Goal: Find specific page/section: Find specific page/section

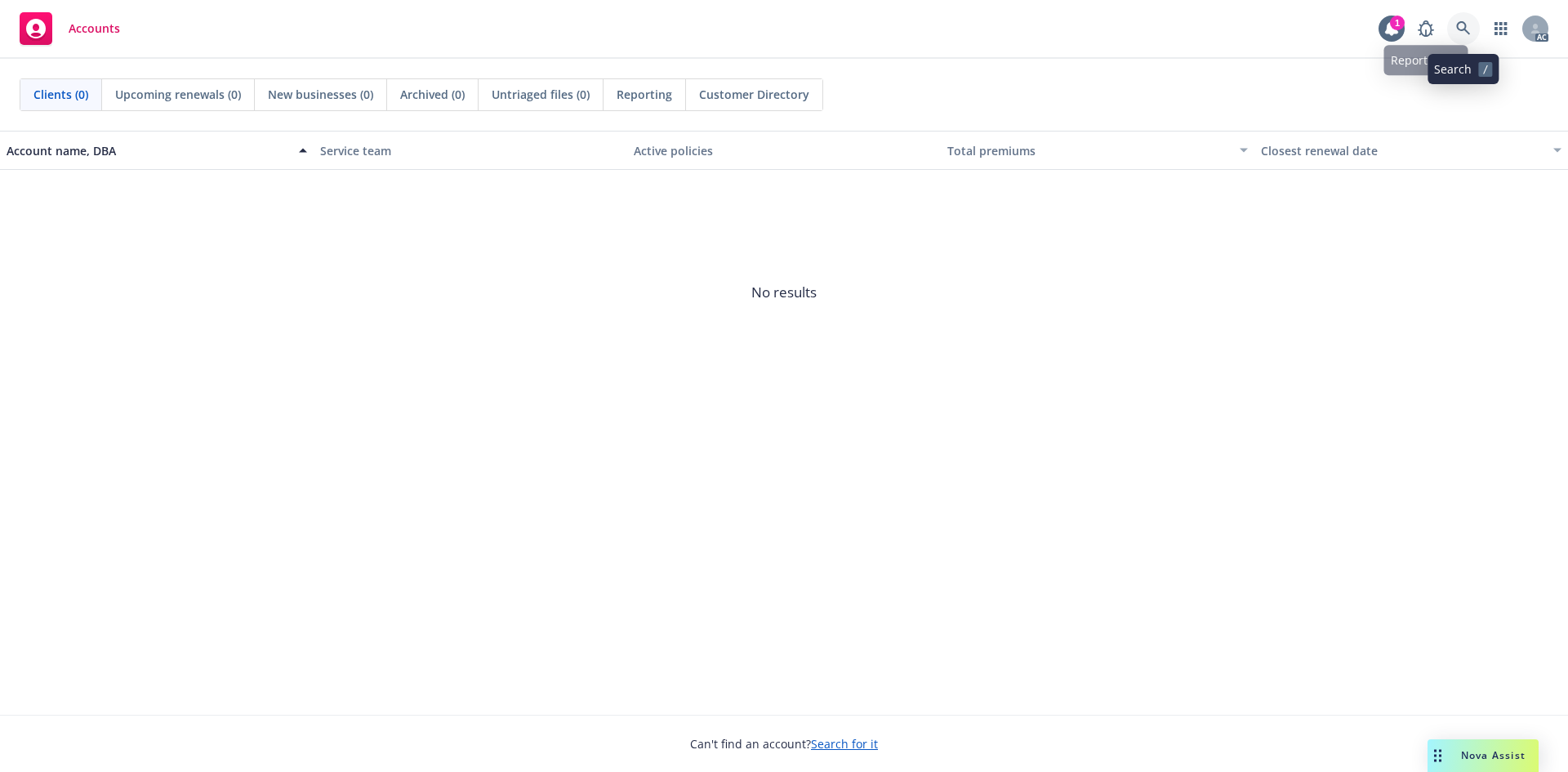
click at [1457, 26] on icon at bounding box center [1463, 28] width 14 height 14
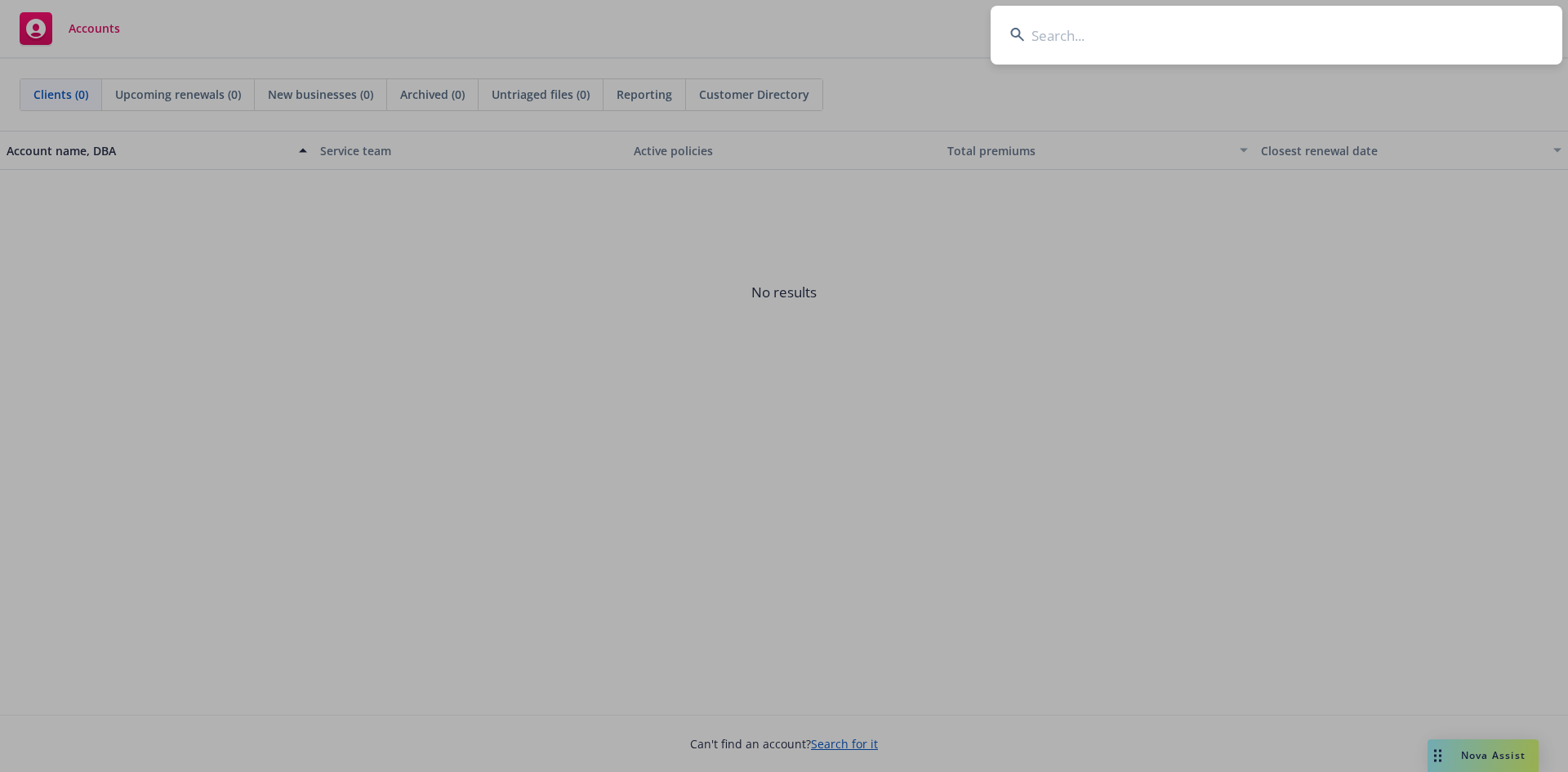
click at [1112, 56] on input at bounding box center [1276, 35] width 572 height 59
type input "1125661"
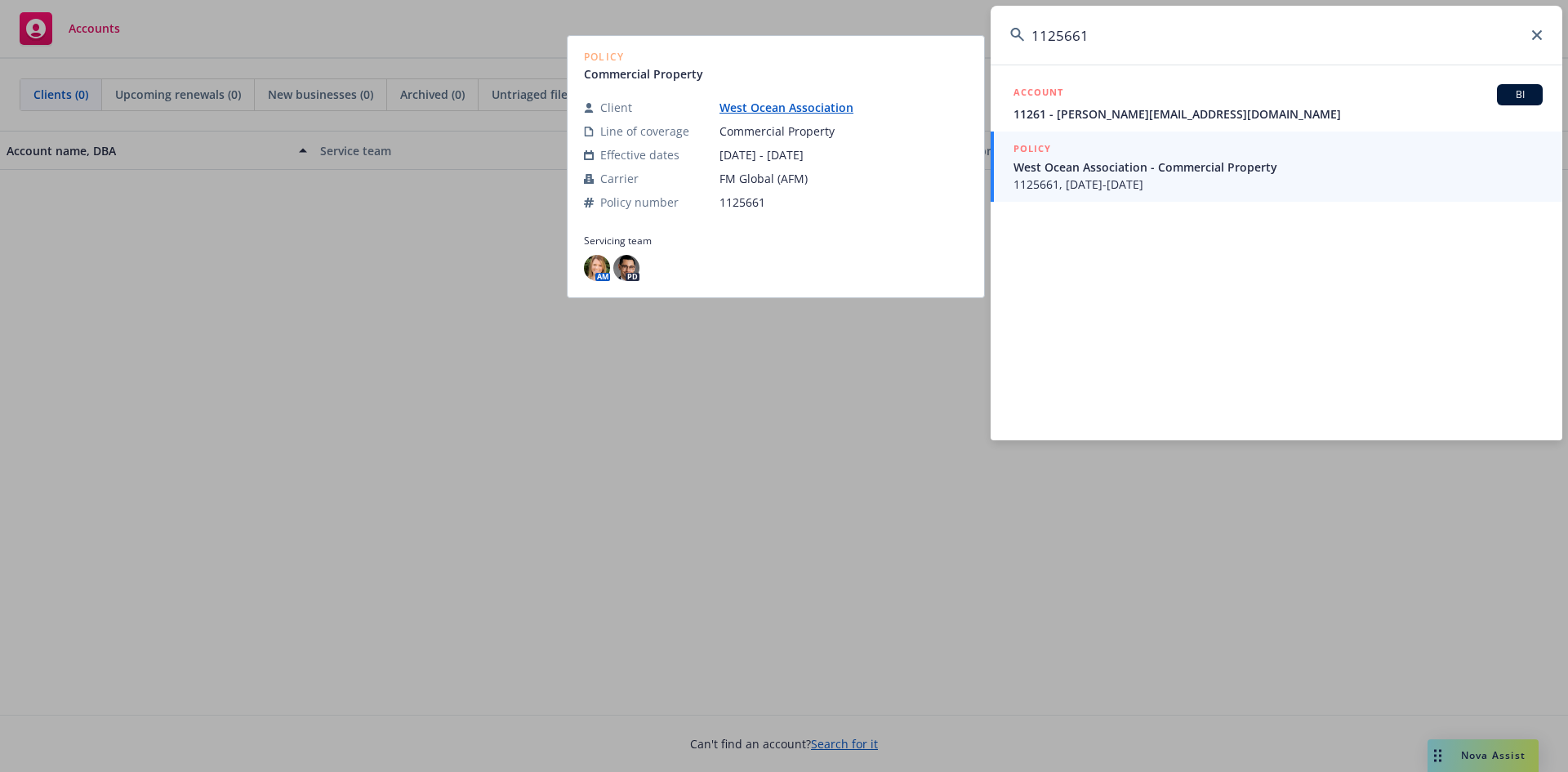
click at [1080, 175] on span "1125661, [DATE]-[DATE]" at bounding box center [1278, 184] width 529 height 18
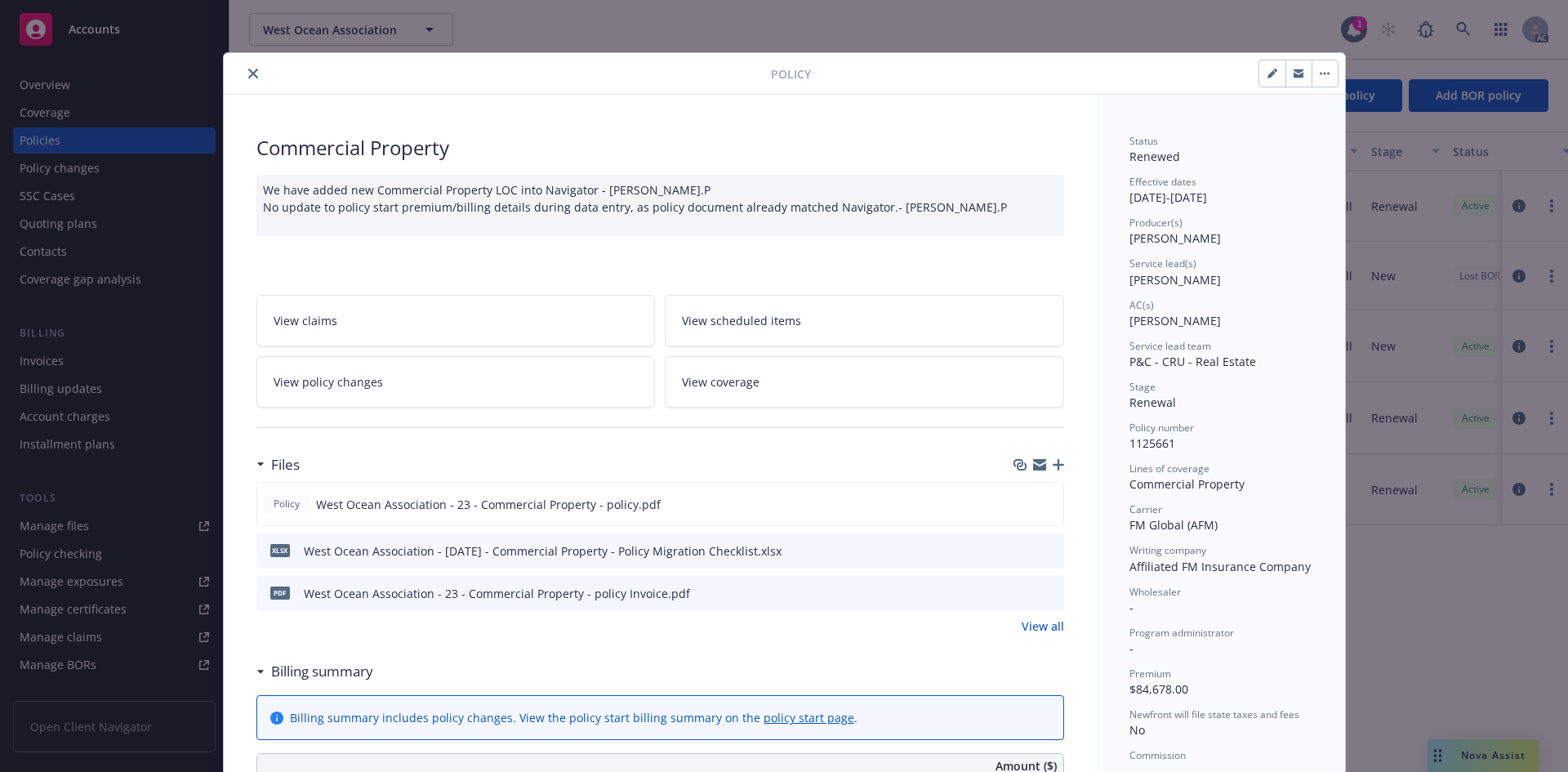
click at [1190, 32] on div "Policy Commercial Property We have added new Commercial Property LOC into Navig…" at bounding box center [784, 386] width 1568 height 772
drag, startPoint x: 243, startPoint y: 74, endPoint x: 593, endPoint y: 61, distance: 350.2
click at [252, 74] on button "close" at bounding box center [253, 74] width 19 height 19
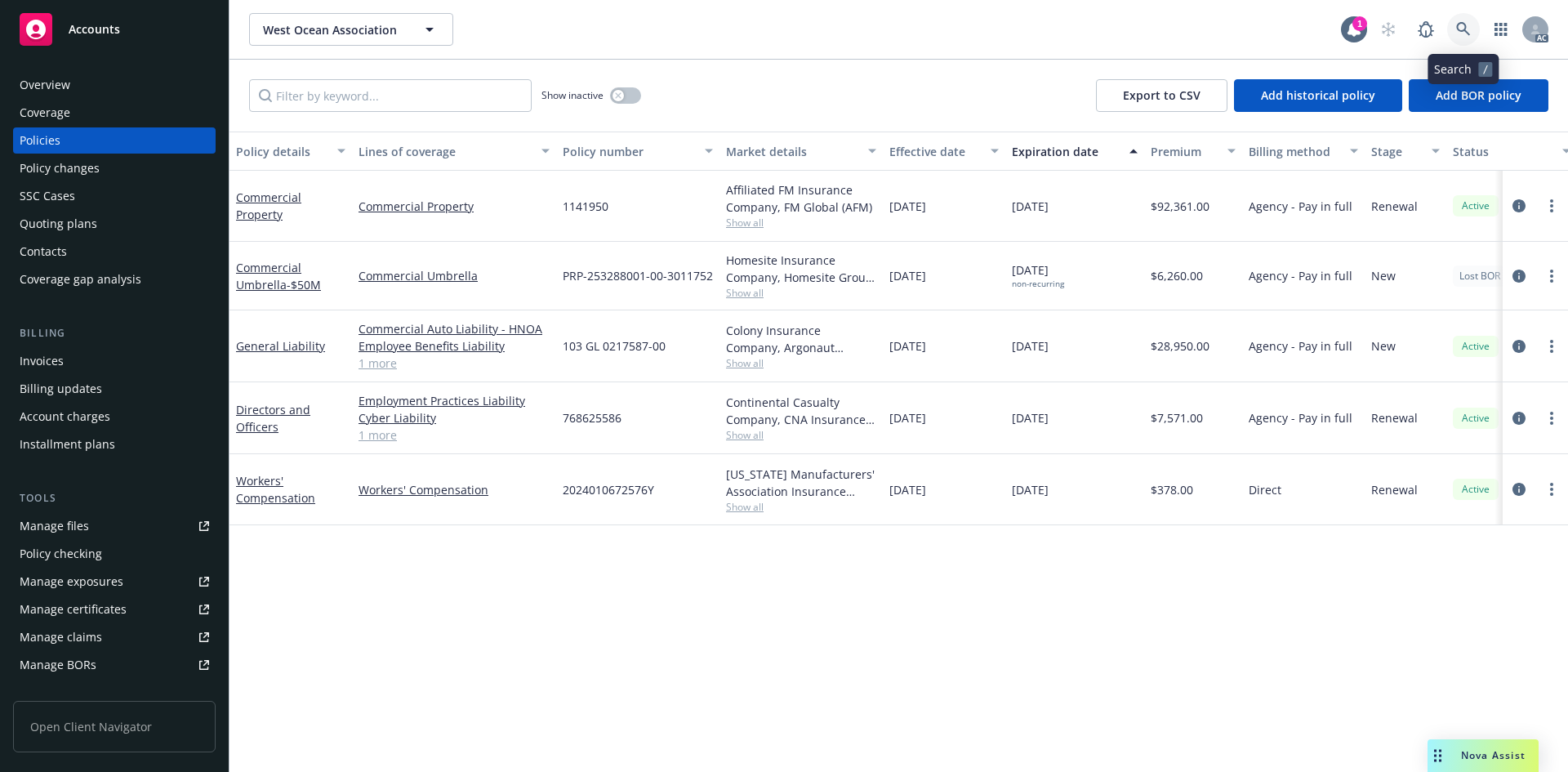
click at [1464, 31] on icon at bounding box center [1463, 29] width 15 height 15
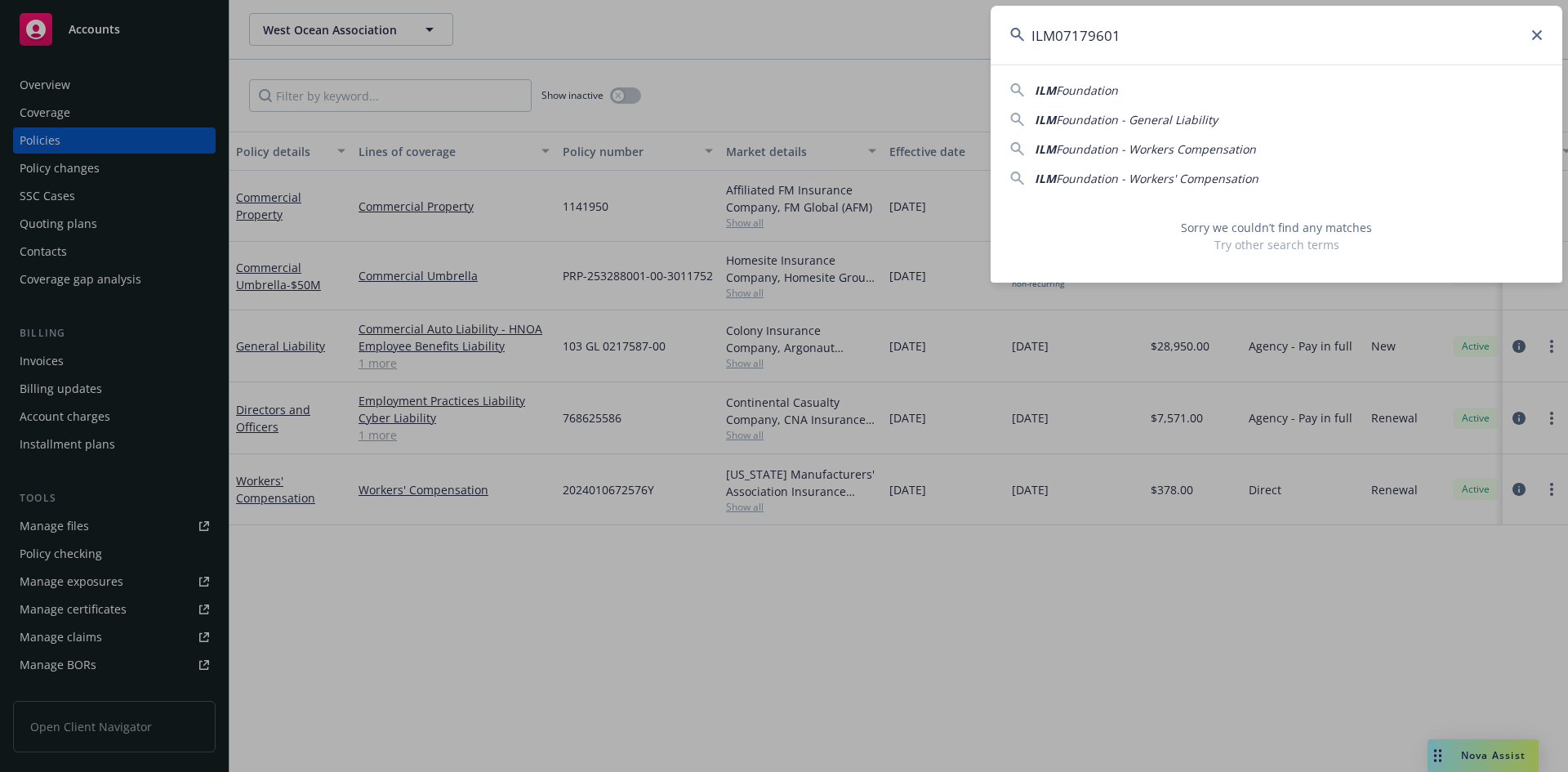
drag, startPoint x: 1132, startPoint y: 41, endPoint x: 991, endPoint y: 39, distance: 141.0
click at [992, 39] on input "ILM07179601" at bounding box center [1276, 35] width 572 height 59
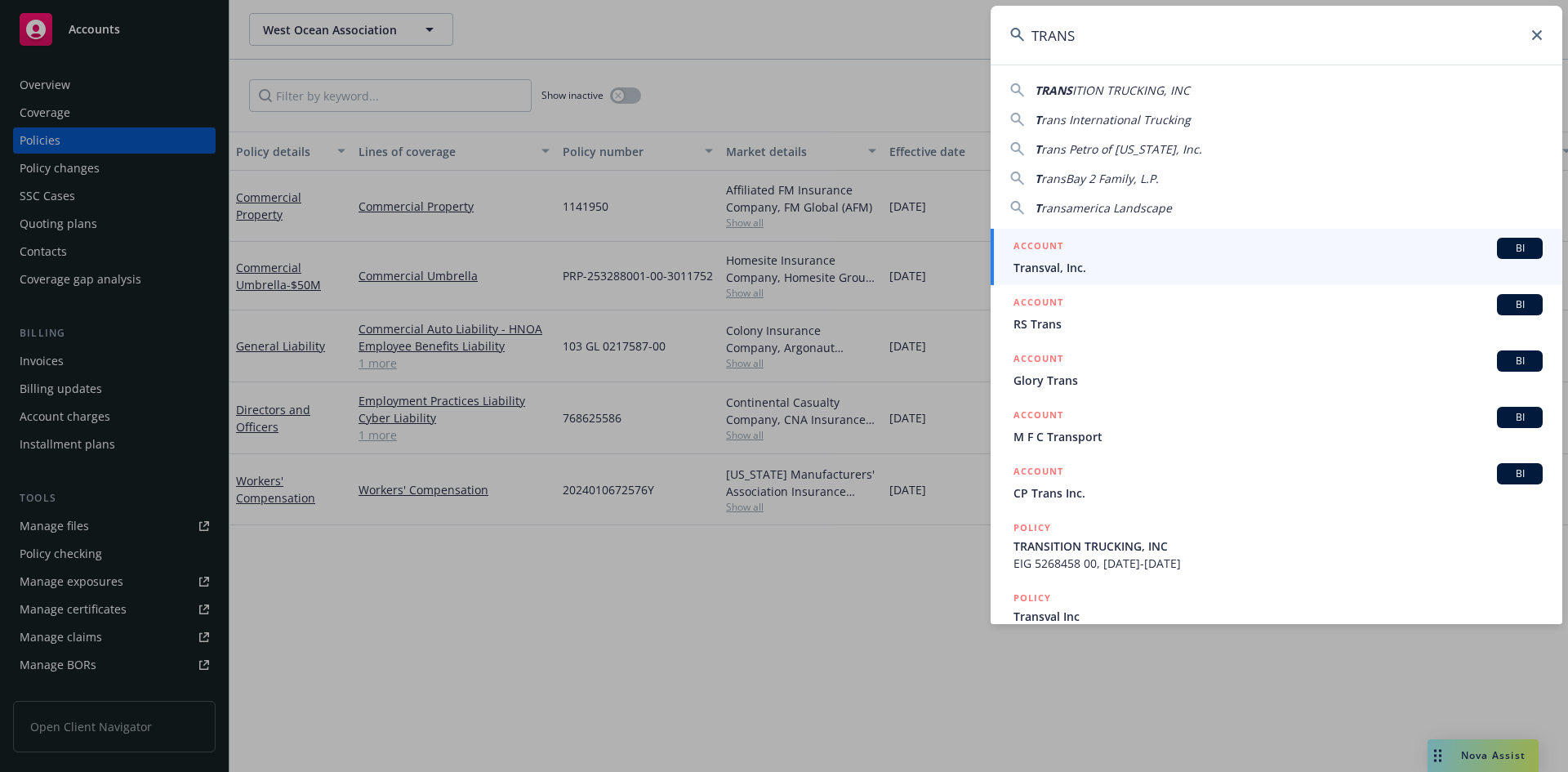
type input "TRANS"
click at [1037, 266] on span "Transval, Inc." at bounding box center [1278, 268] width 529 height 18
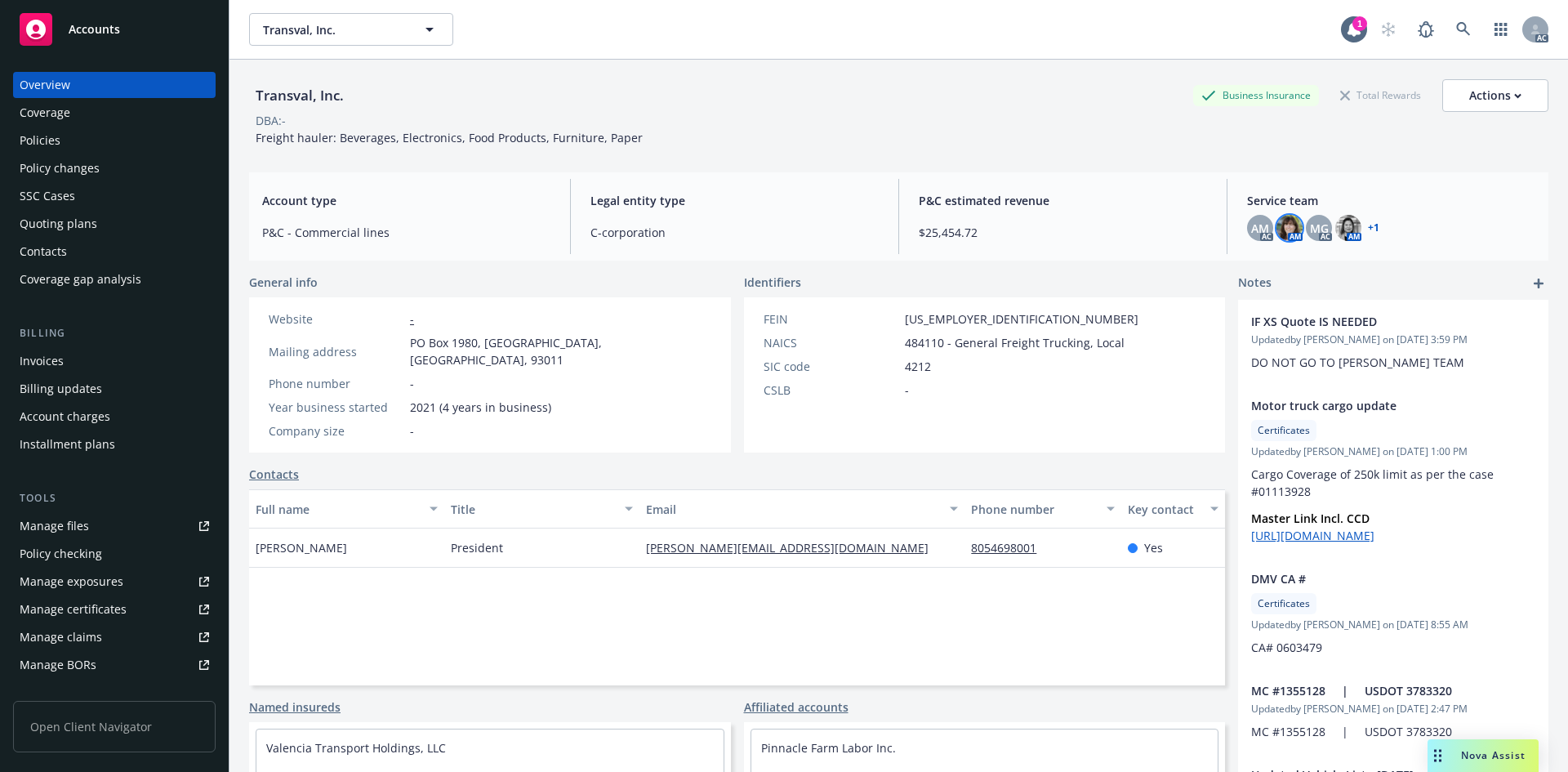
click at [1281, 230] on img at bounding box center [1289, 228] width 26 height 26
click at [1341, 223] on img at bounding box center [1348, 228] width 26 height 26
